Goal: Information Seeking & Learning: Learn about a topic

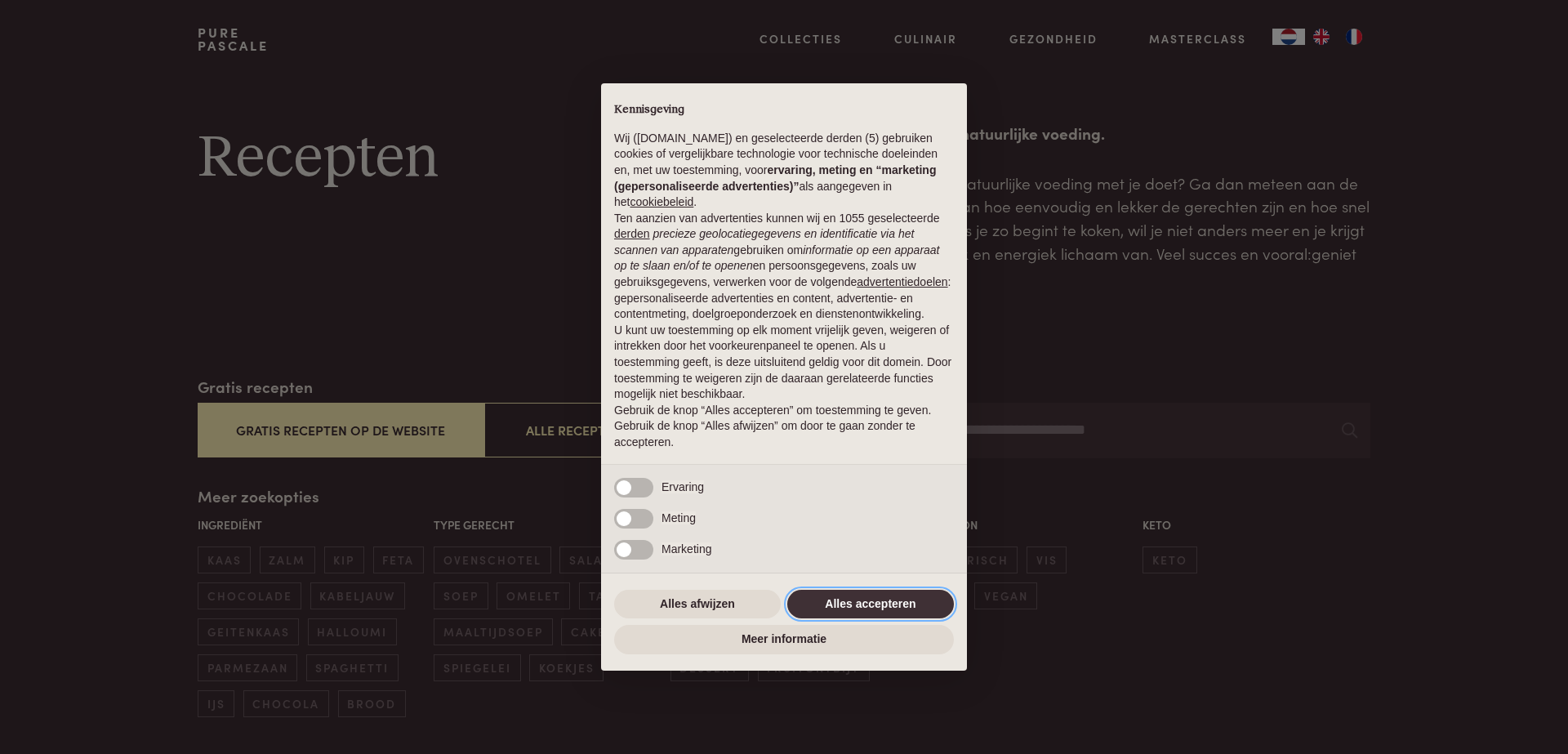
click at [901, 599] on button "Alles accepteren" at bounding box center [870, 604] width 166 height 30
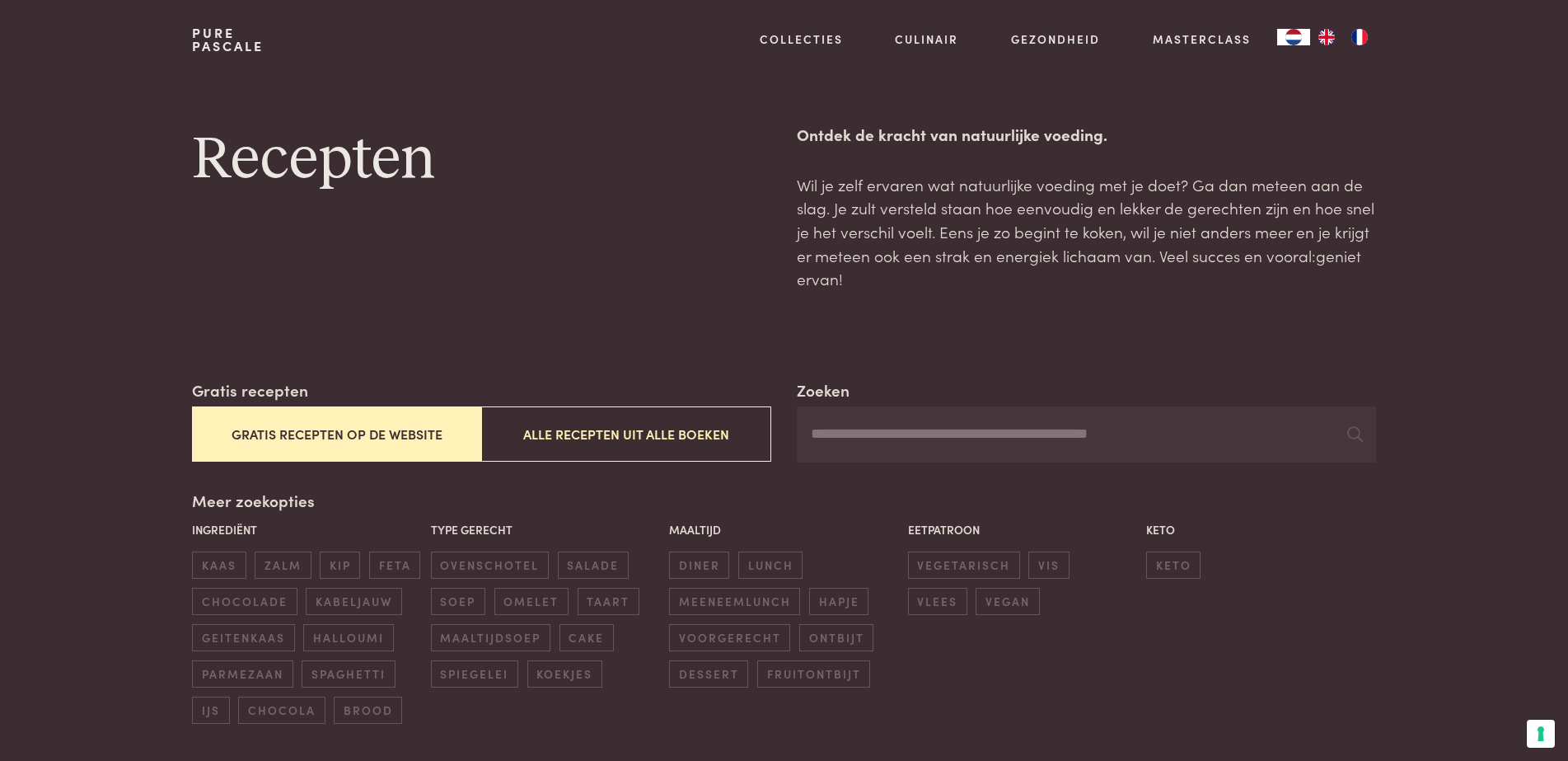
click at [857, 446] on input "Zoeken" at bounding box center [1086, 433] width 578 height 56
type input "******"
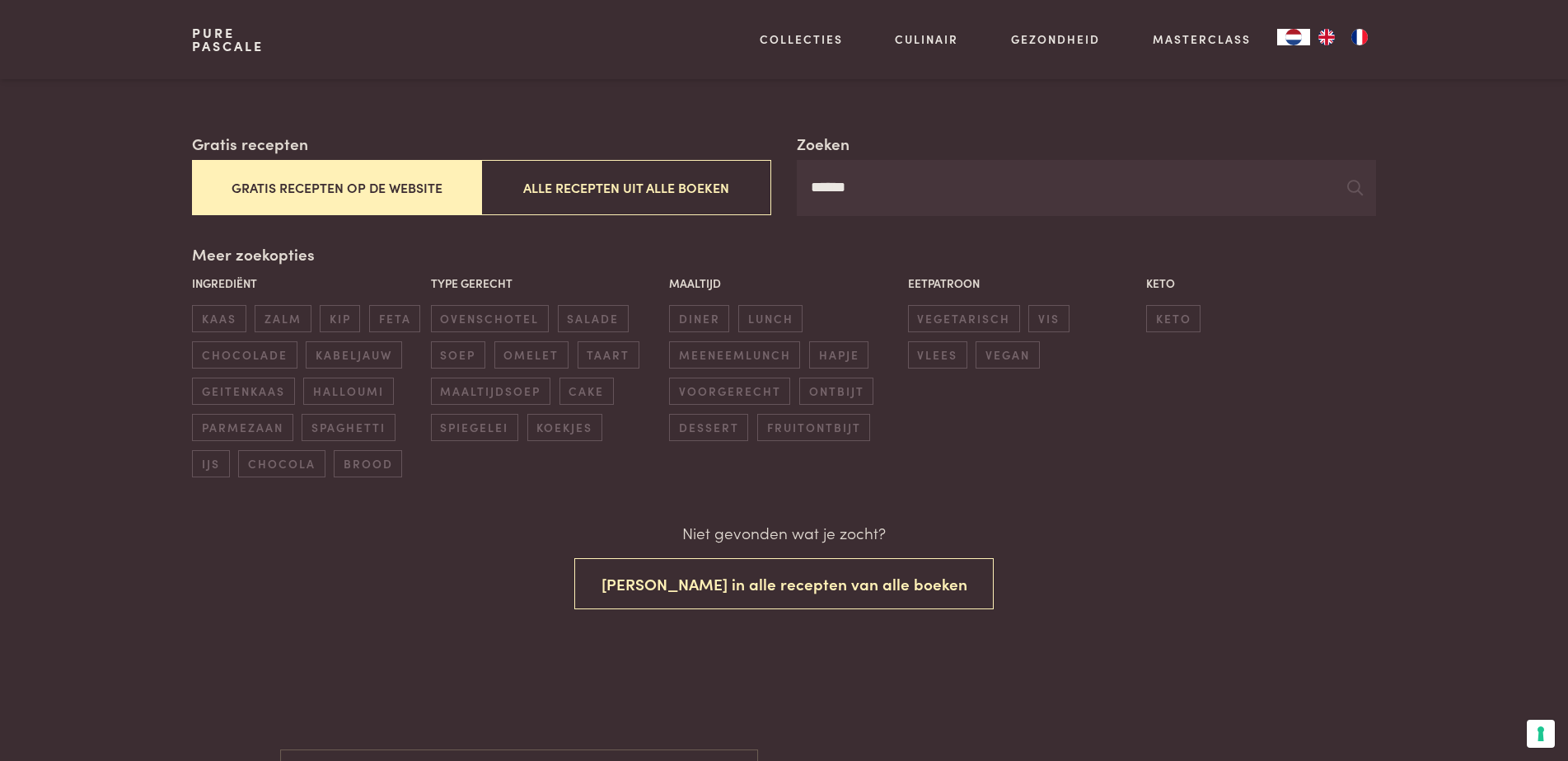
scroll to position [247, 0]
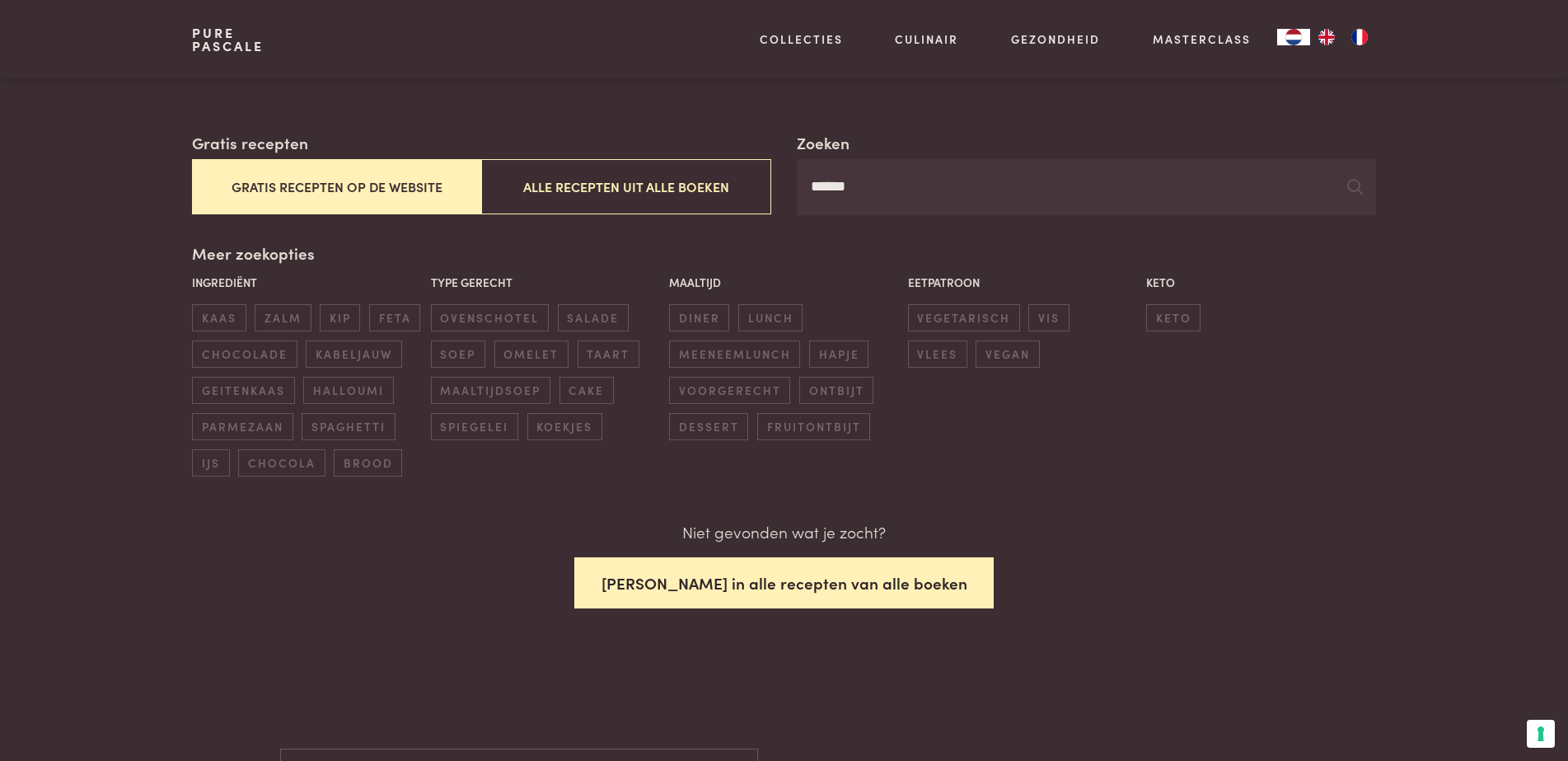
click at [839, 583] on button "[PERSON_NAME] in alle recepten van alle boeken" at bounding box center [784, 583] width 421 height 52
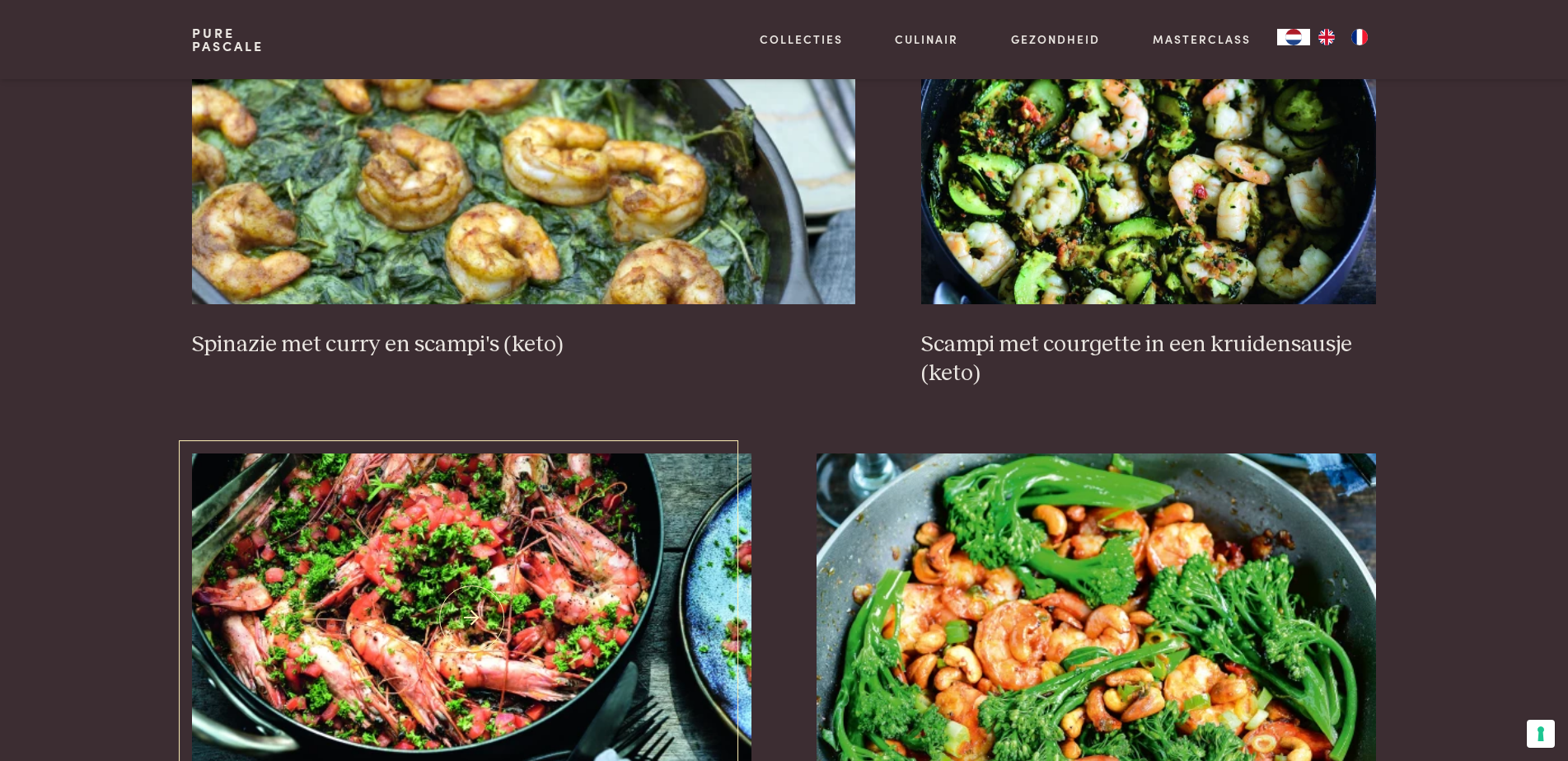
scroll to position [1697, 0]
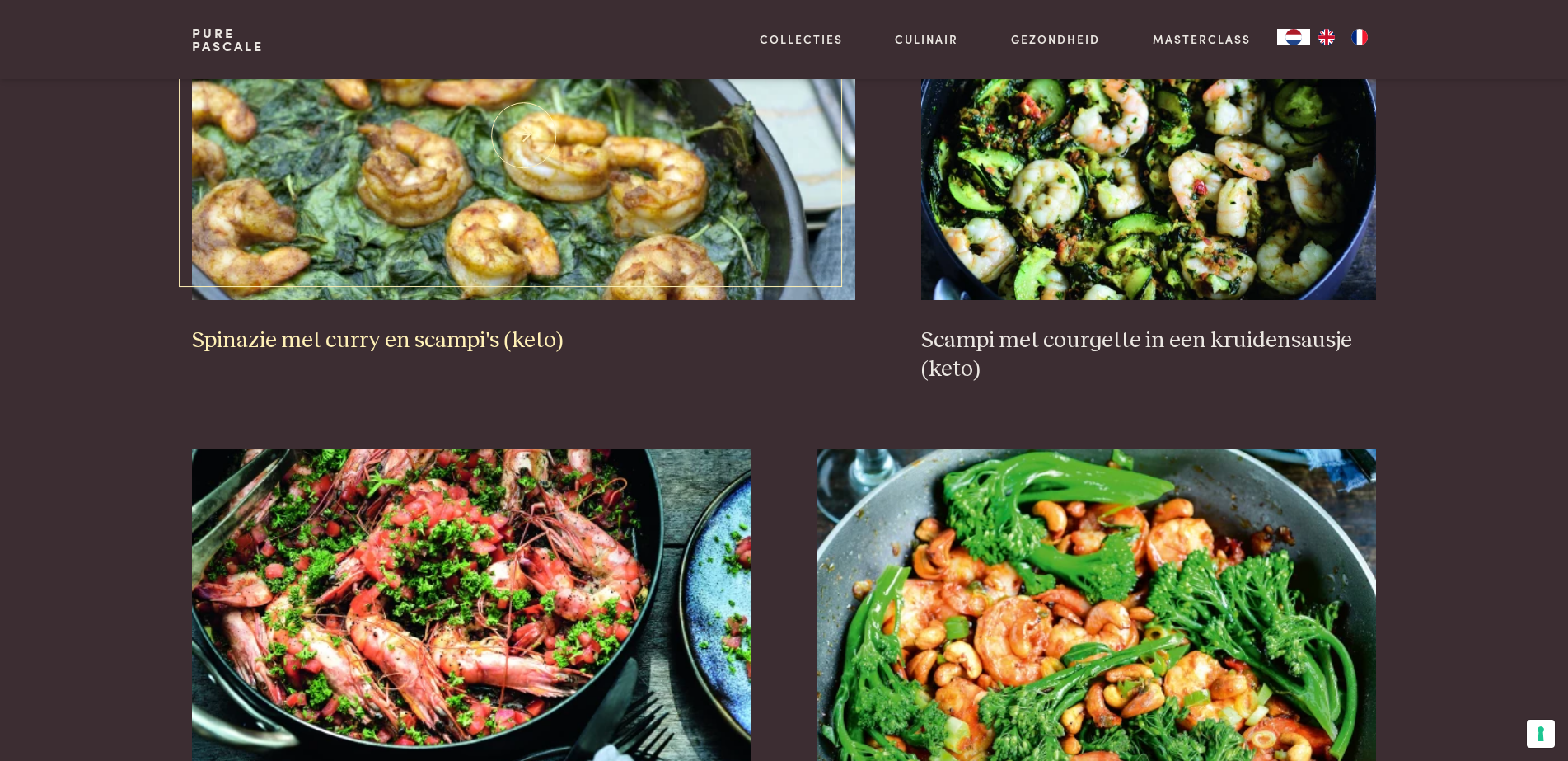
click at [481, 337] on h3 "Spinazie met curry en scampi's (keto)" at bounding box center [524, 341] width 663 height 29
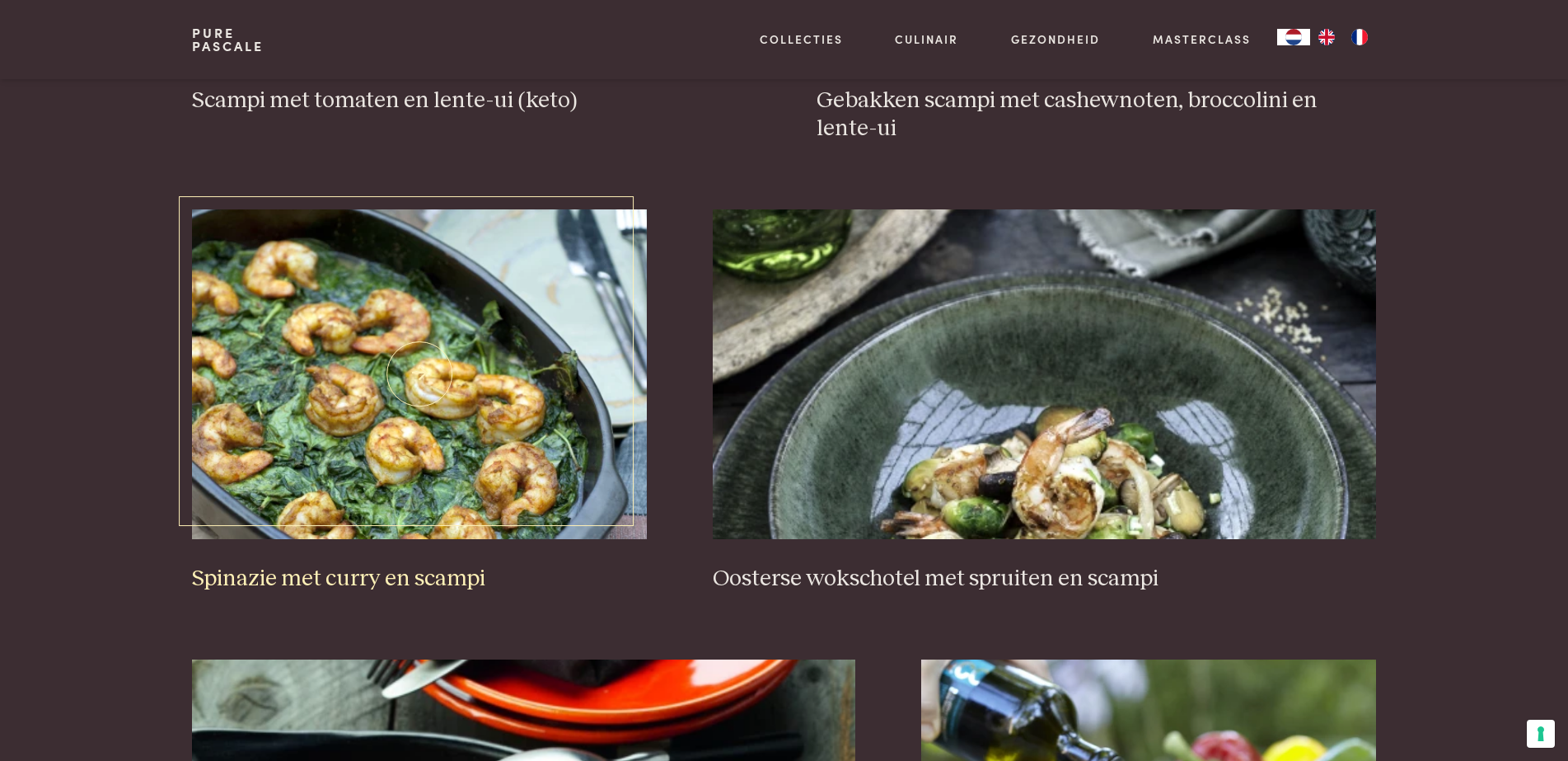
scroll to position [2440, 0]
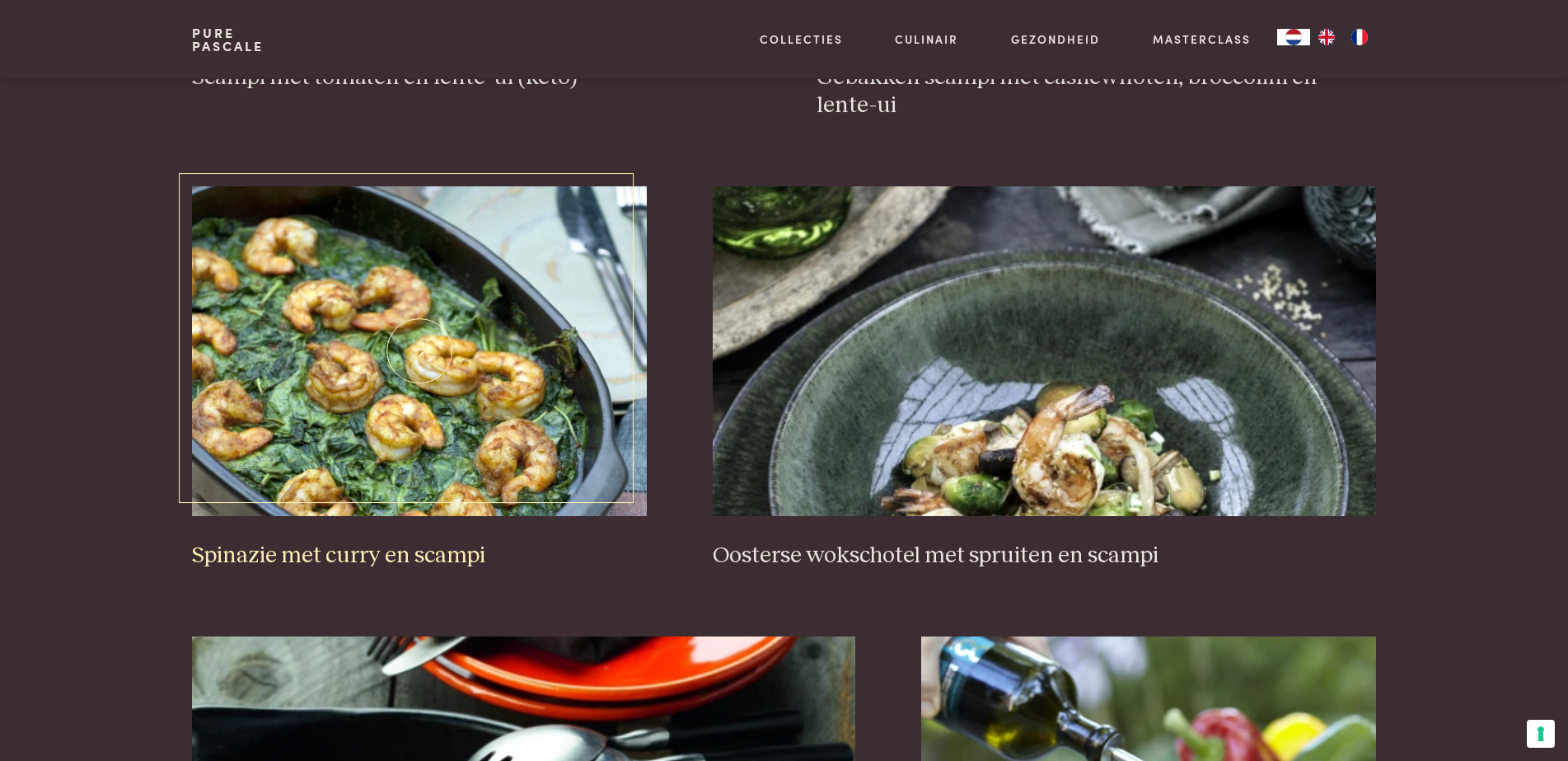
click at [310, 554] on h3 "Spinazie met curry en scampi" at bounding box center [420, 557] width 455 height 29
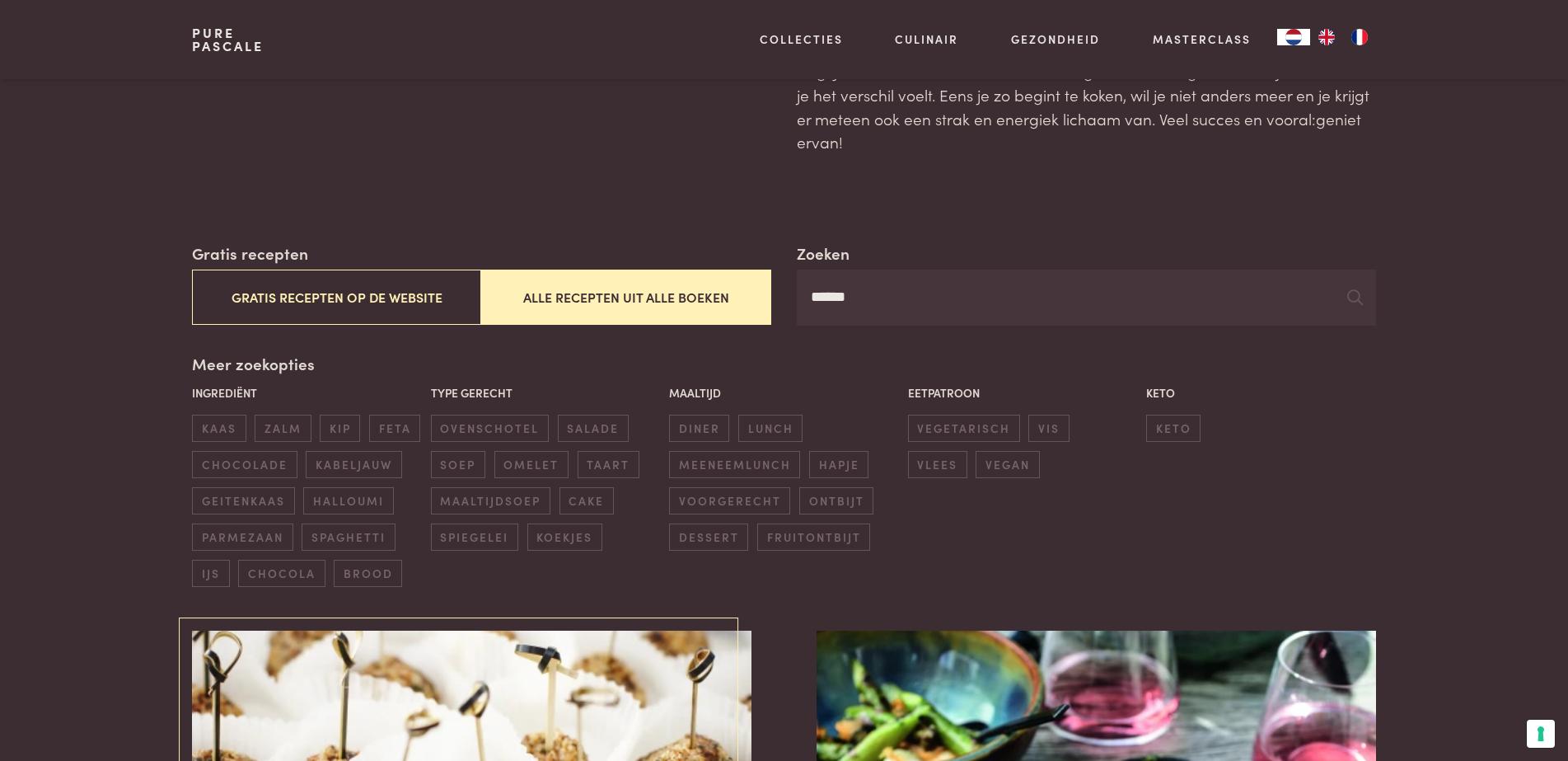
scroll to position [0, 0]
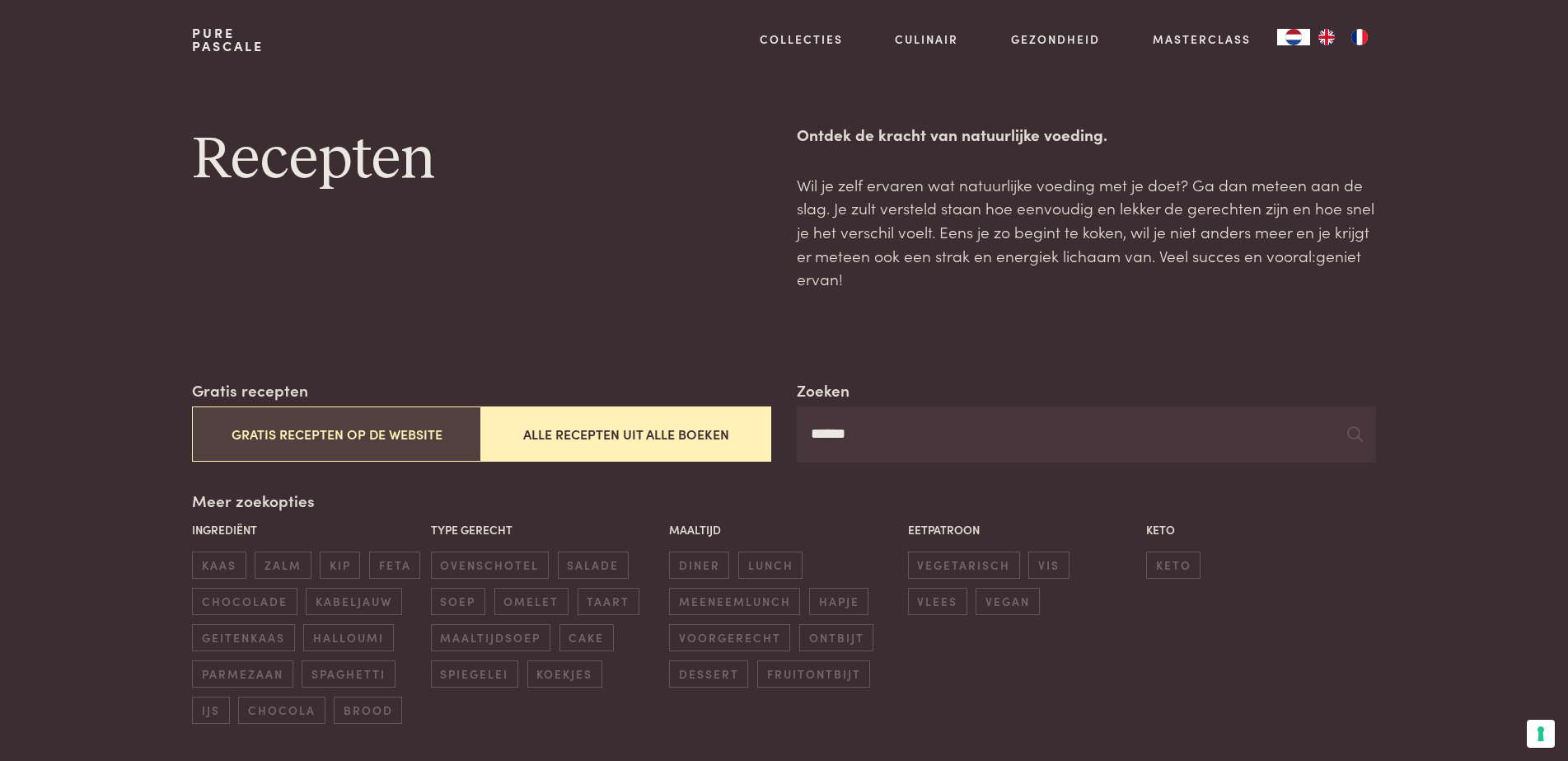
click at [400, 433] on button "Gratis recepten op de website" at bounding box center [337, 433] width 289 height 56
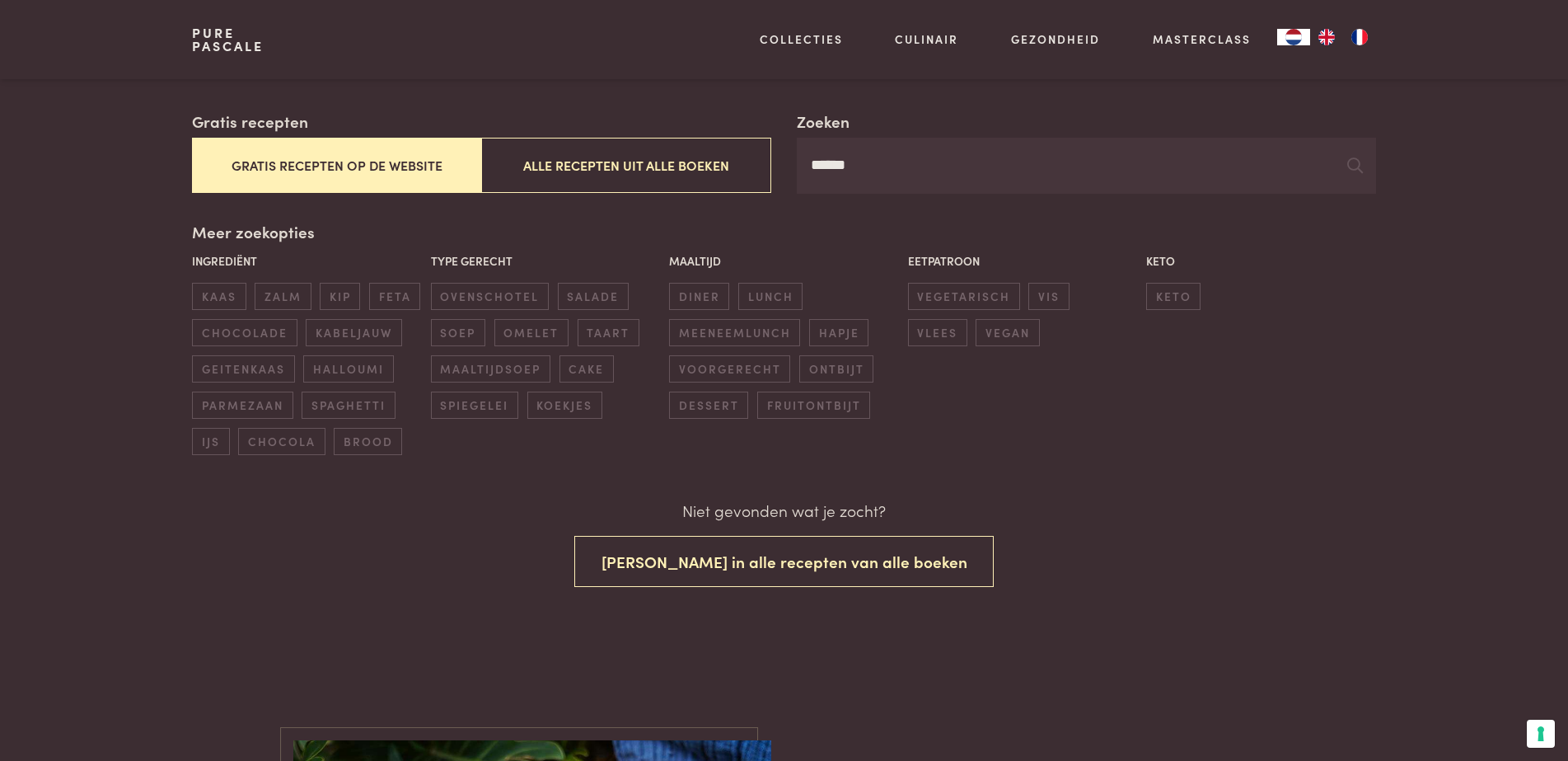
scroll to position [269, 0]
click at [1116, 167] on input "******" at bounding box center [1086, 164] width 578 height 56
click at [374, 159] on button "Gratis recepten op de website" at bounding box center [337, 164] width 289 height 56
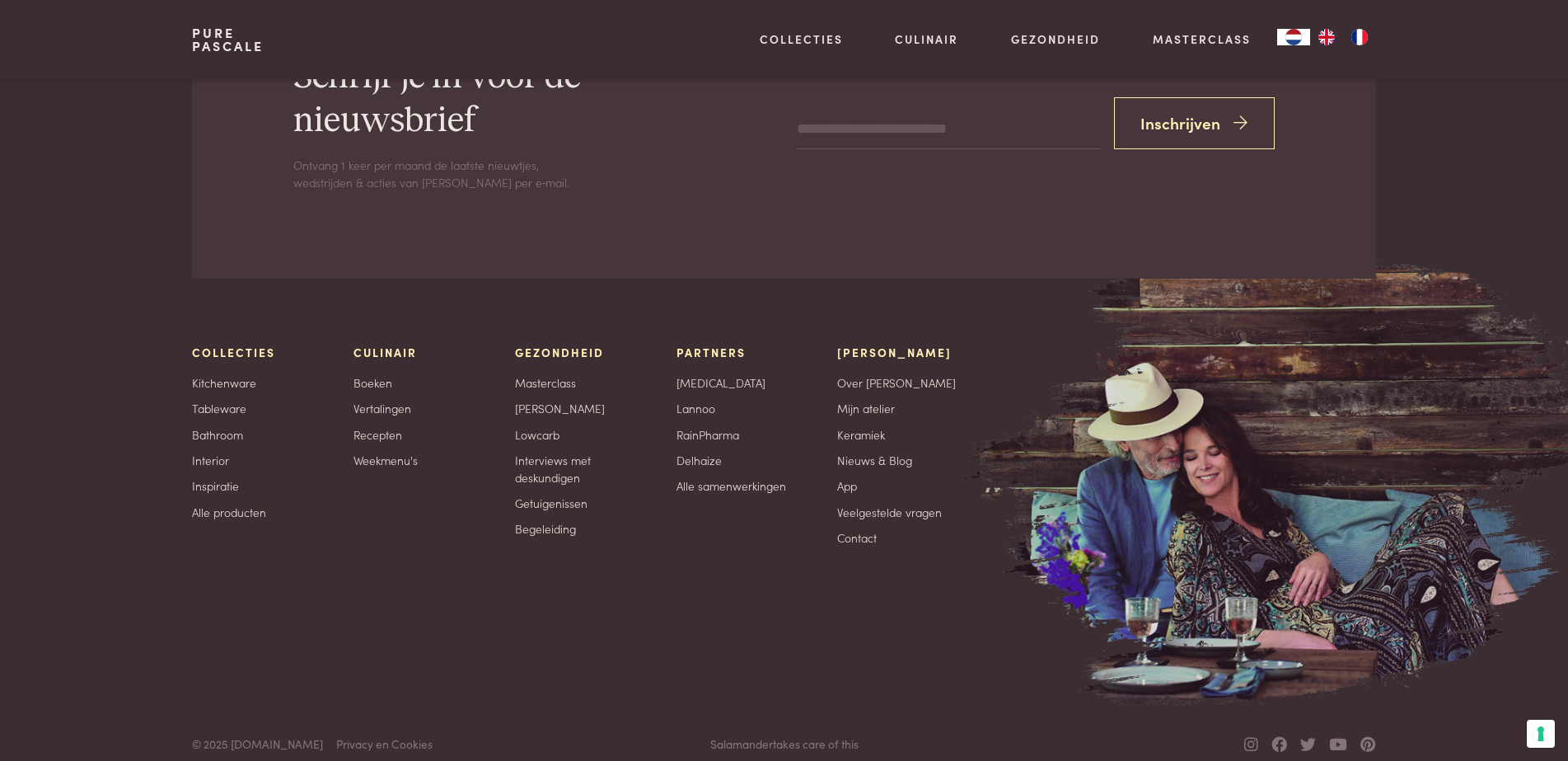
scroll to position [4310, 0]
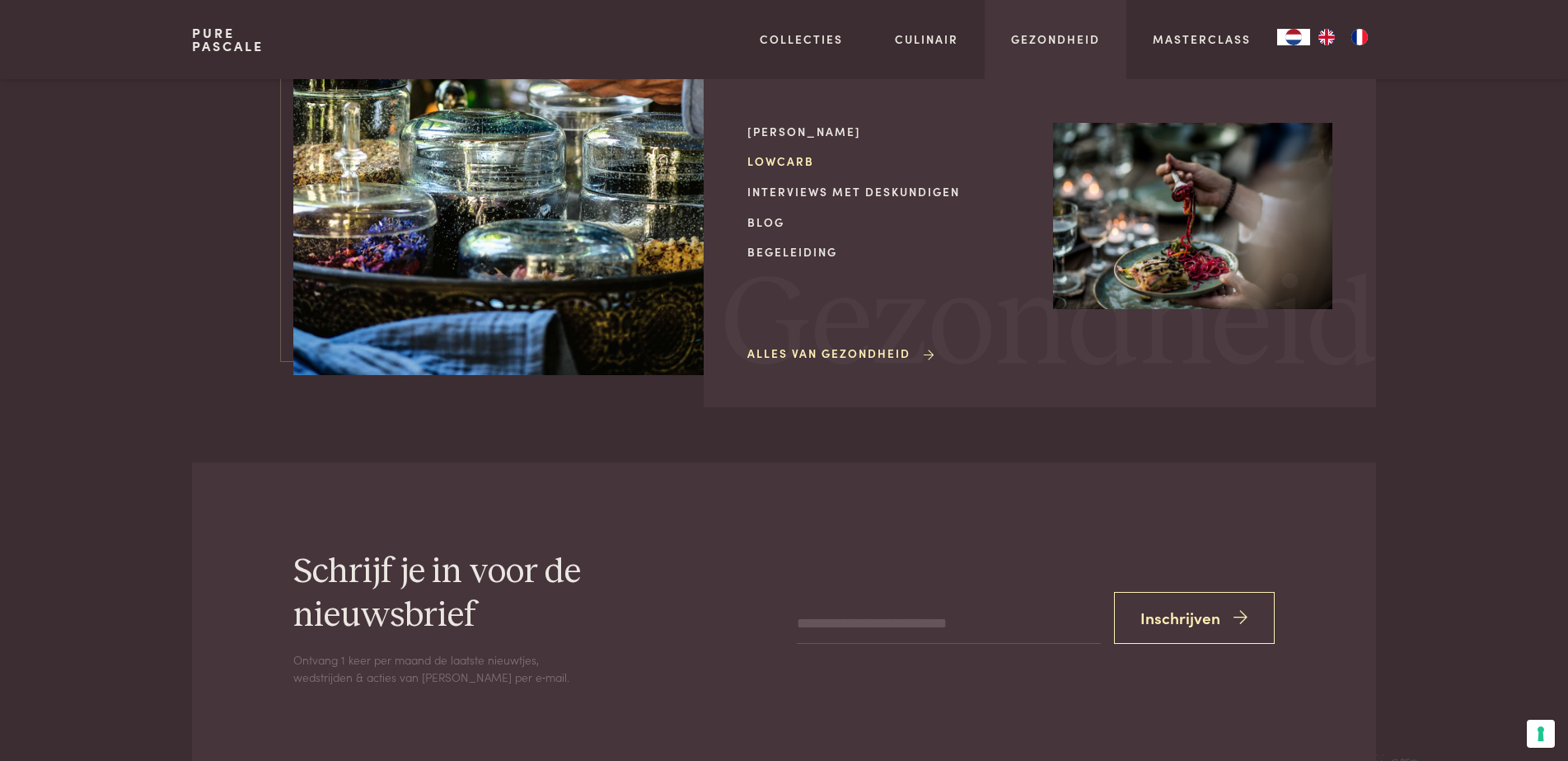
click at [791, 157] on link "Lowcarb" at bounding box center [888, 161] width 279 height 17
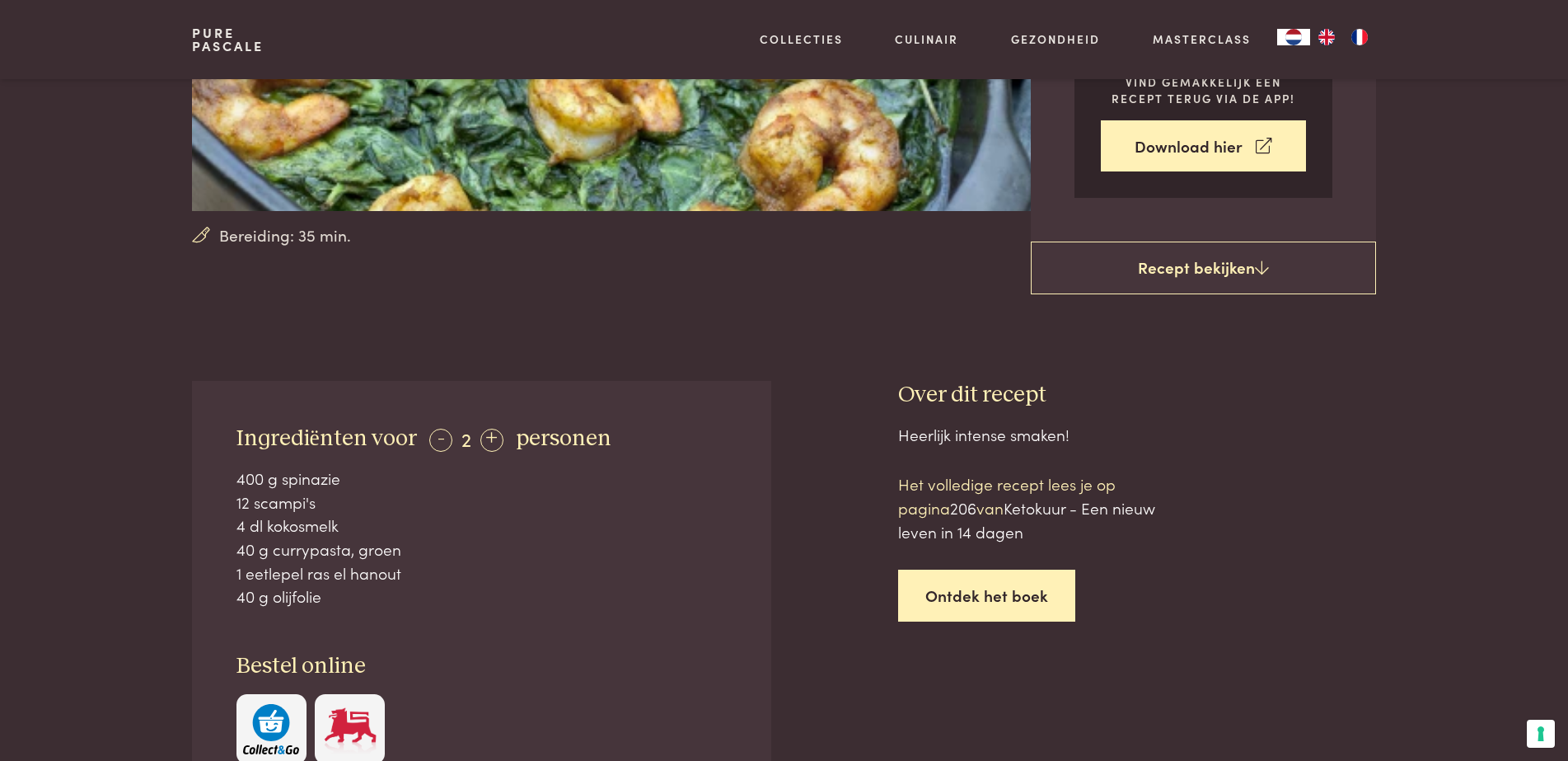
scroll to position [412, 0]
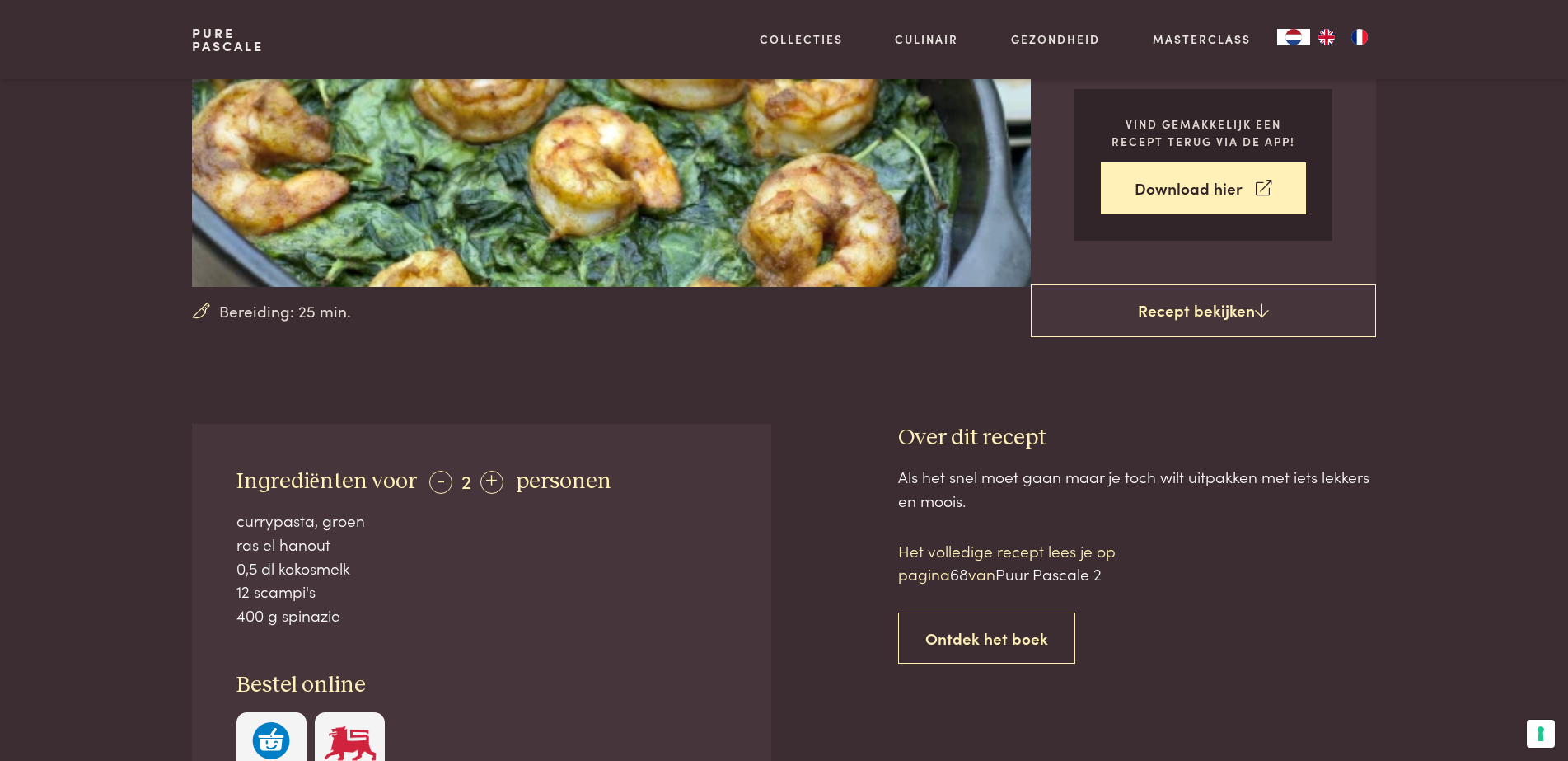
scroll to position [329, 0]
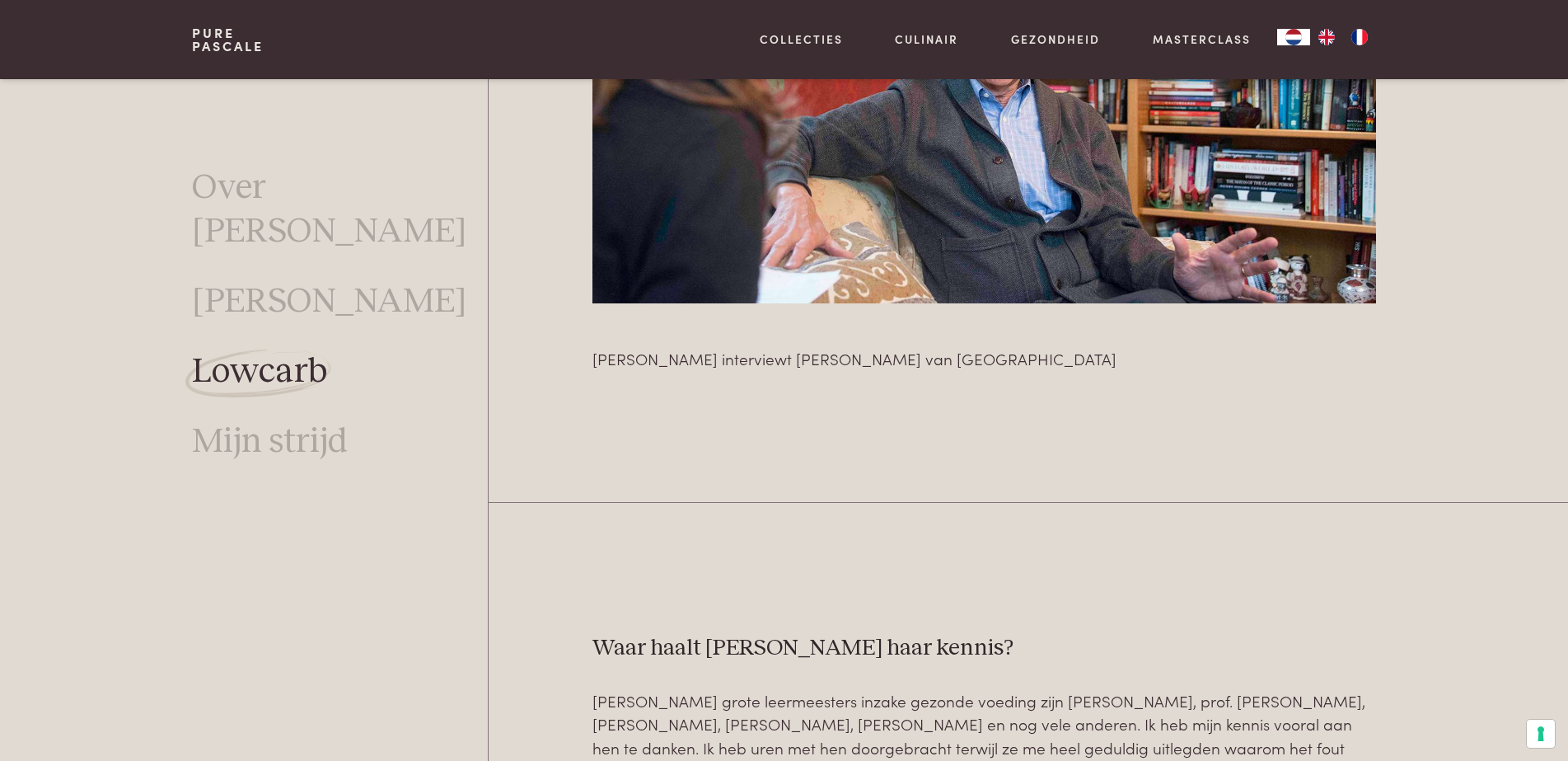
scroll to position [2927, 0]
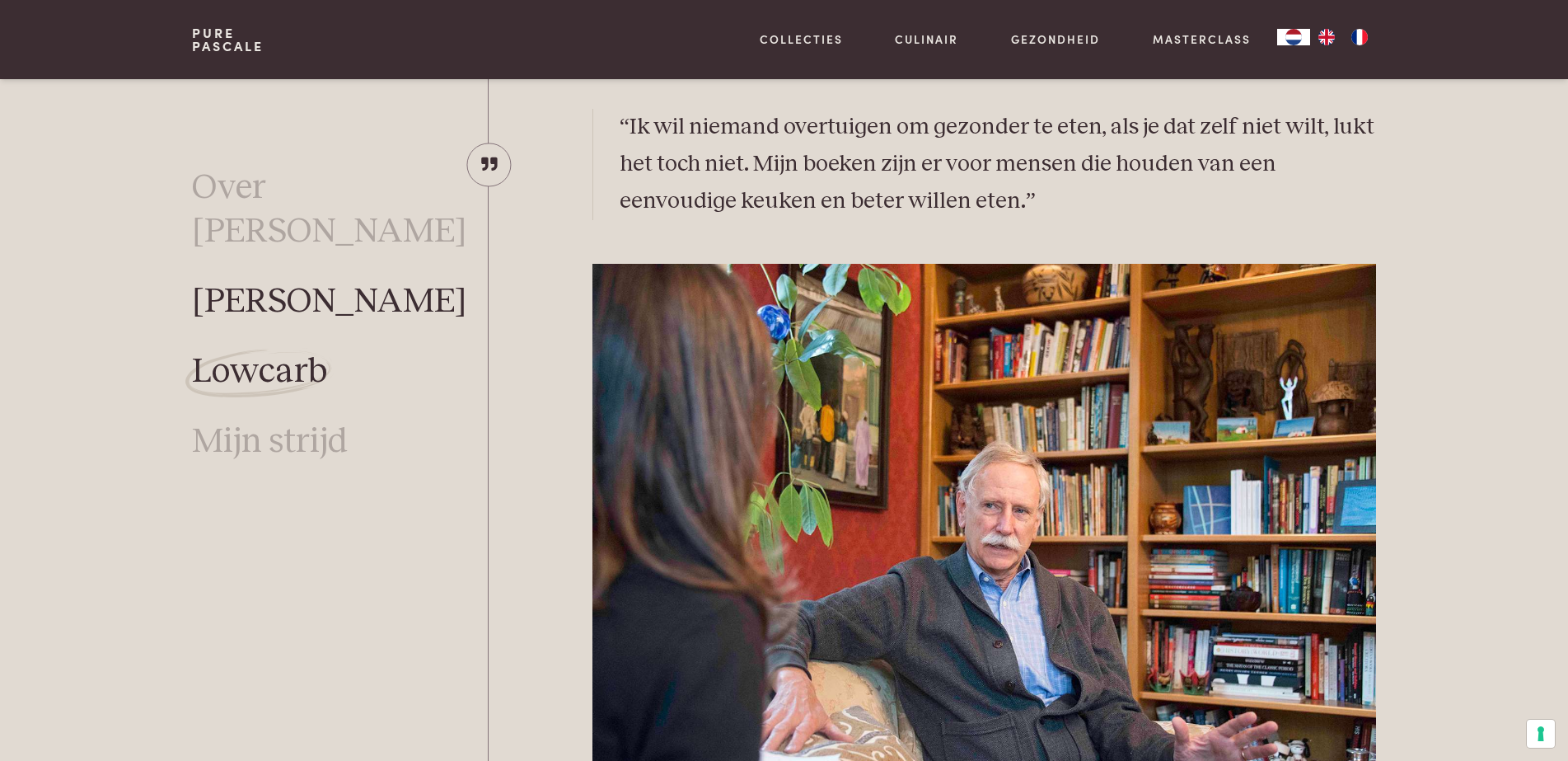
click at [364, 280] on link "[PERSON_NAME]" at bounding box center [329, 302] width 275 height 44
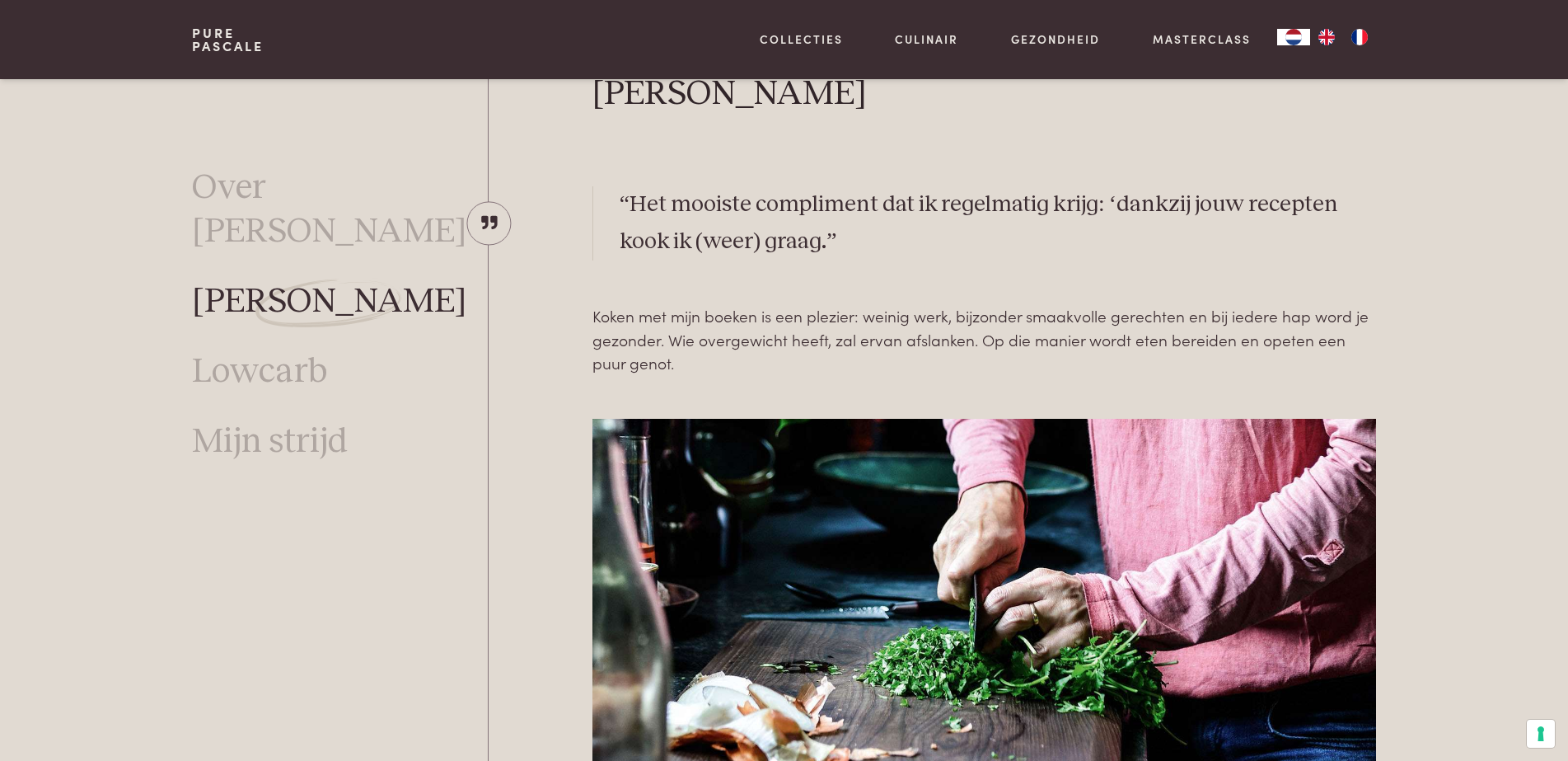
scroll to position [536, 0]
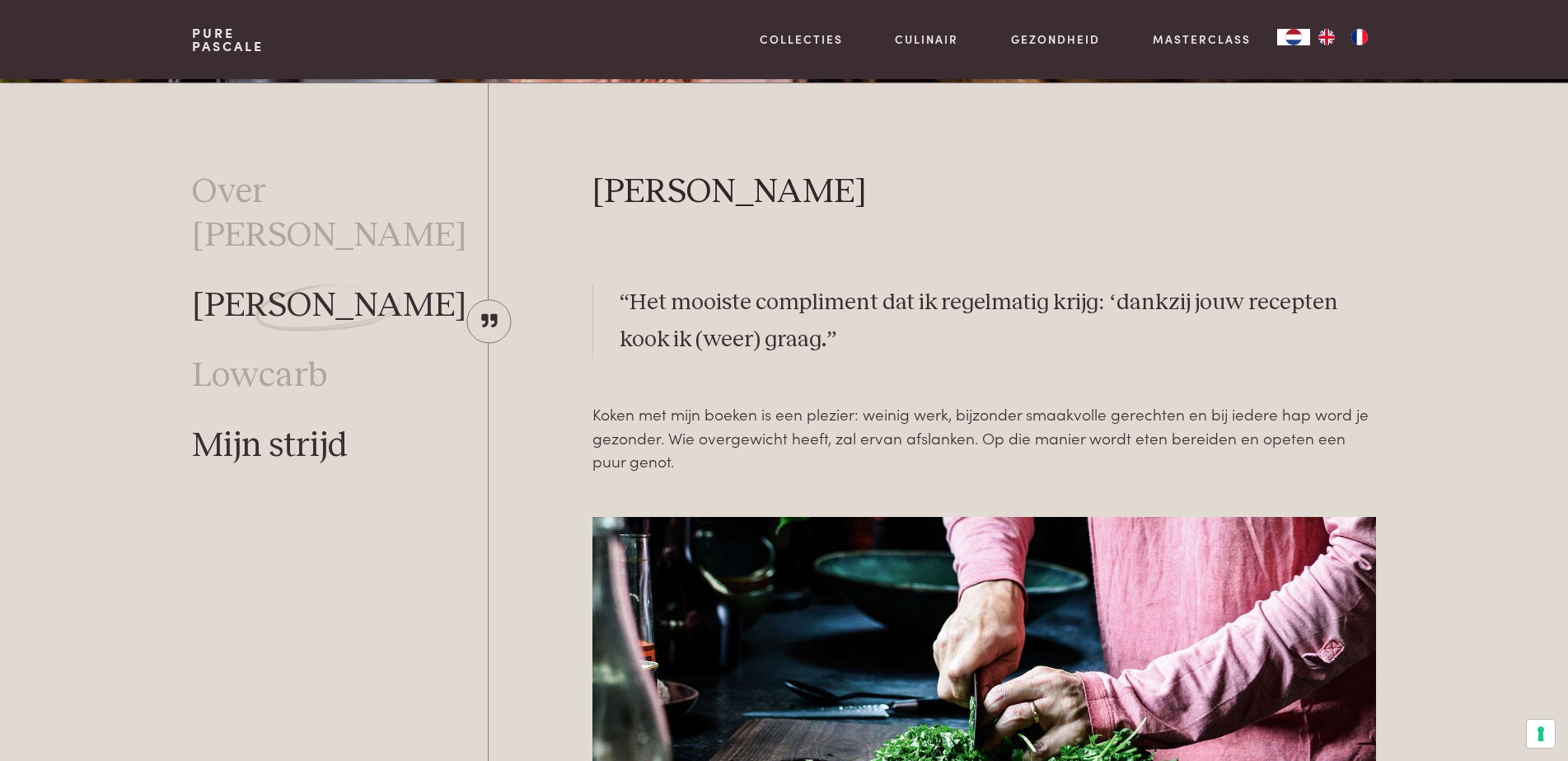
click at [245, 424] on link "Mijn strijd" at bounding box center [270, 446] width 156 height 44
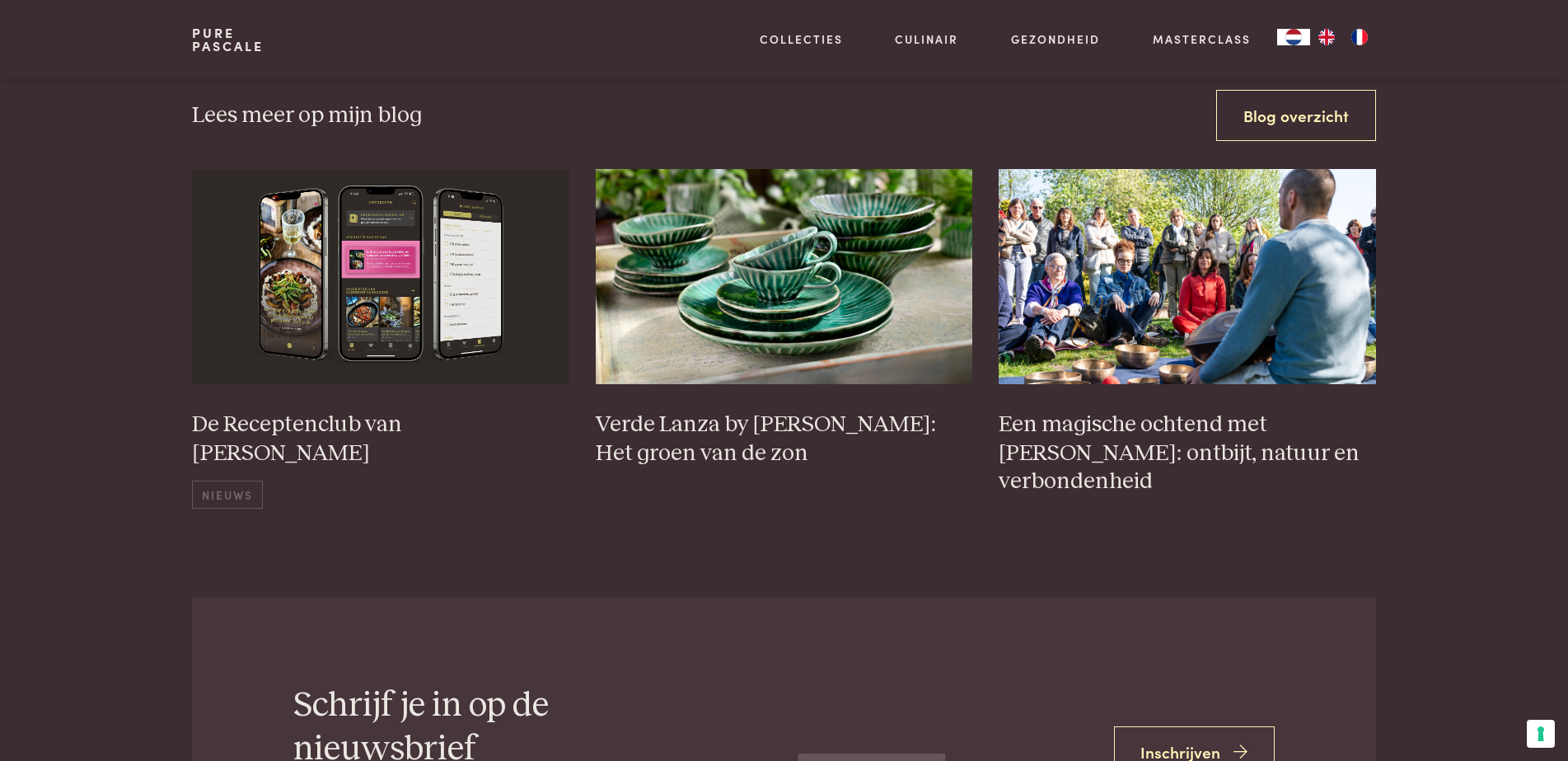
scroll to position [3998, 0]
